Goal: Task Accomplishment & Management: Complete application form

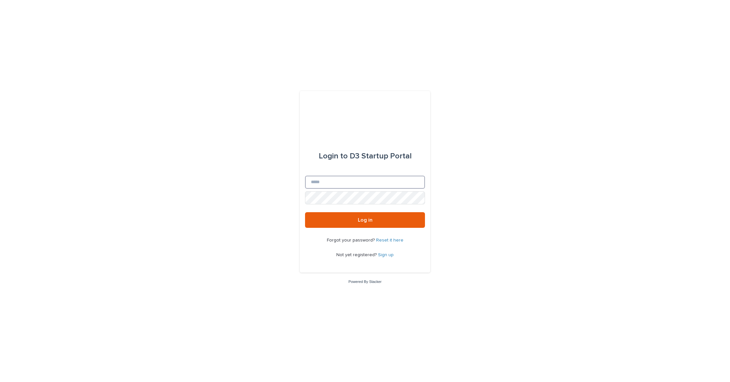
click at [367, 181] on input "Email" at bounding box center [365, 182] width 120 height 13
drag, startPoint x: 391, startPoint y: 256, endPoint x: 334, endPoint y: 256, distance: 56.4
click at [334, 256] on div "Forgot your password? Reset it here Not yet registered? Sign up" at bounding box center [365, 248] width 120 height 40
copy p "Not yet registered? Sign up"
click at [334, 255] on div "Forgot your password? Reset it here Not yet registered? Sign up" at bounding box center [365, 248] width 120 height 40
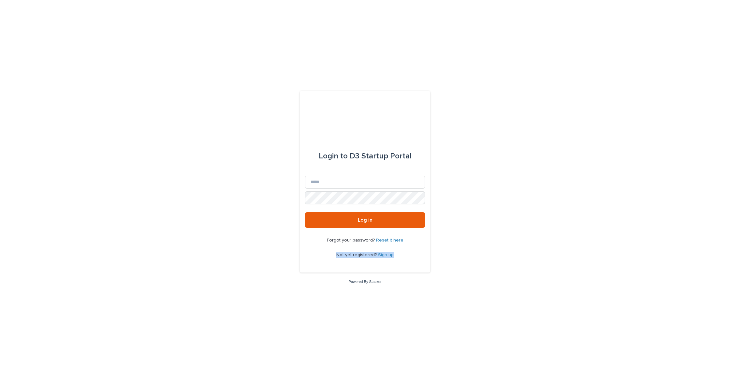
drag, startPoint x: 338, startPoint y: 254, endPoint x: 395, endPoint y: 253, distance: 57.1
click at [395, 253] on div "Forgot your password? Reset it here Not yet registered? Sign up" at bounding box center [365, 248] width 120 height 40
copy p "Not yet registered? Sign up"
